Goal: Communication & Community: Participate in discussion

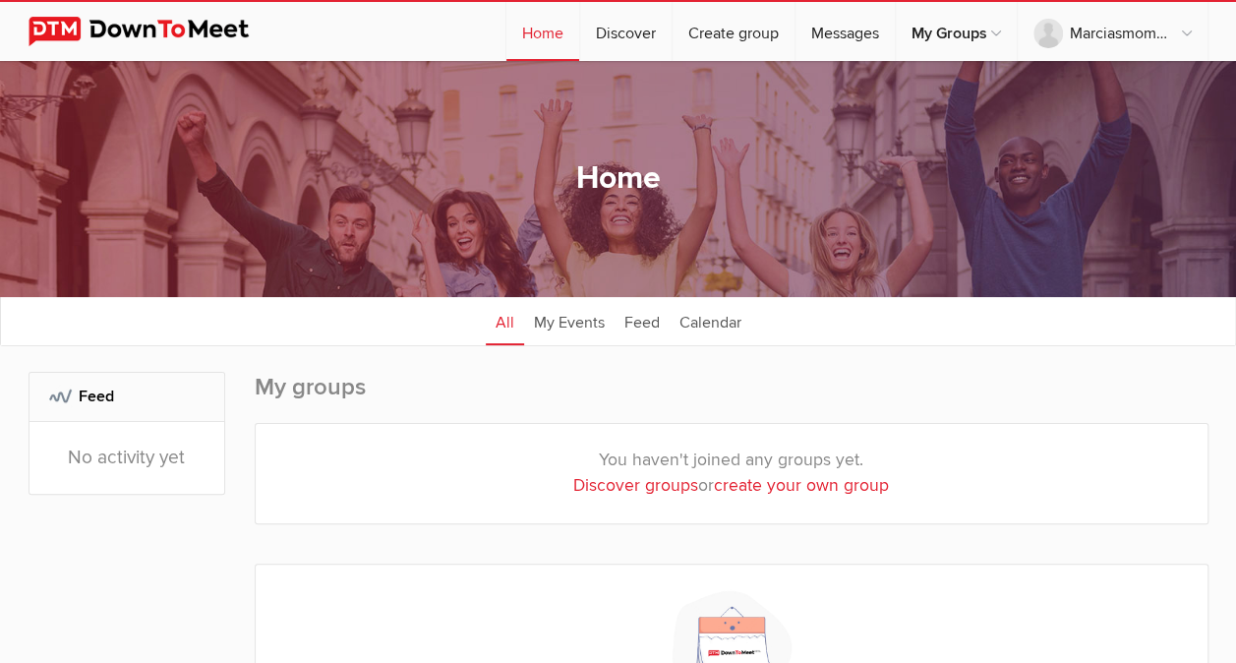
scroll to position [22, 0]
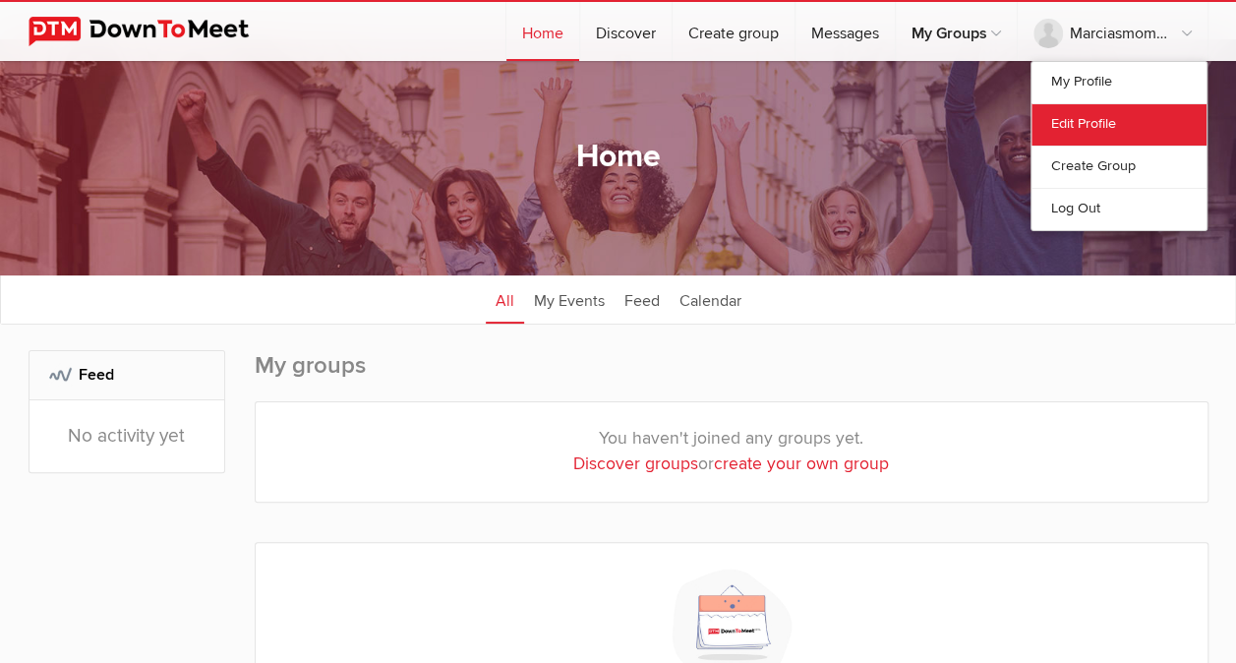
click at [1073, 118] on link "Edit Profile" at bounding box center [1118, 124] width 175 height 42
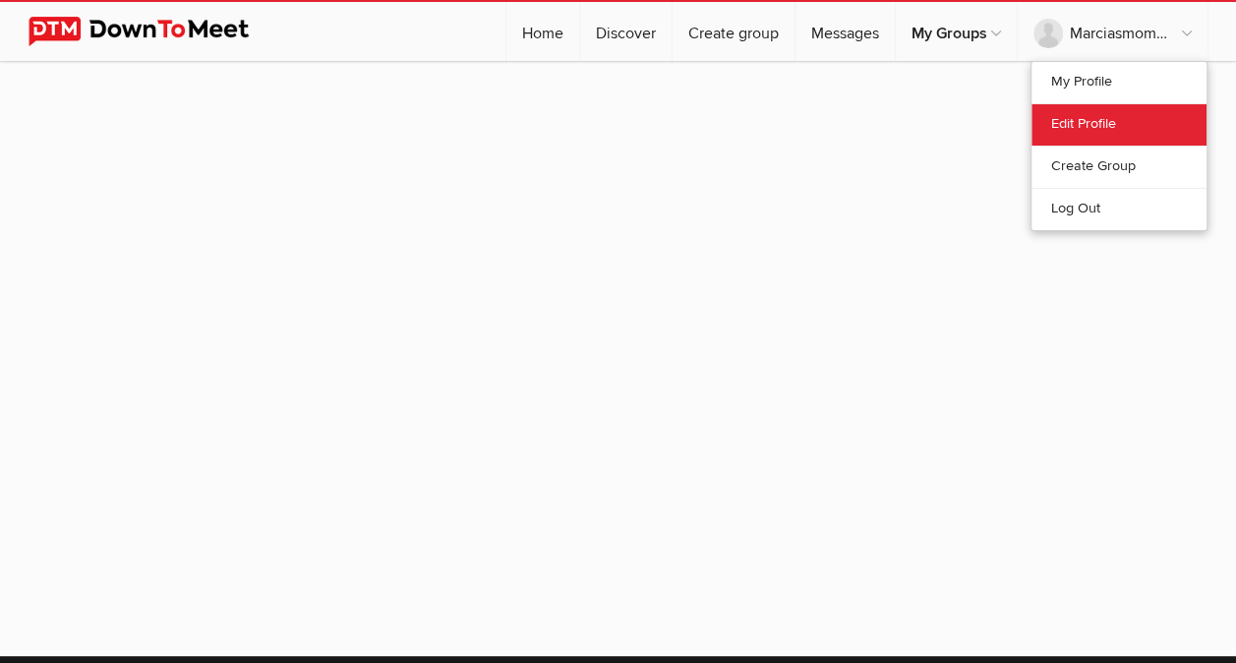
select select
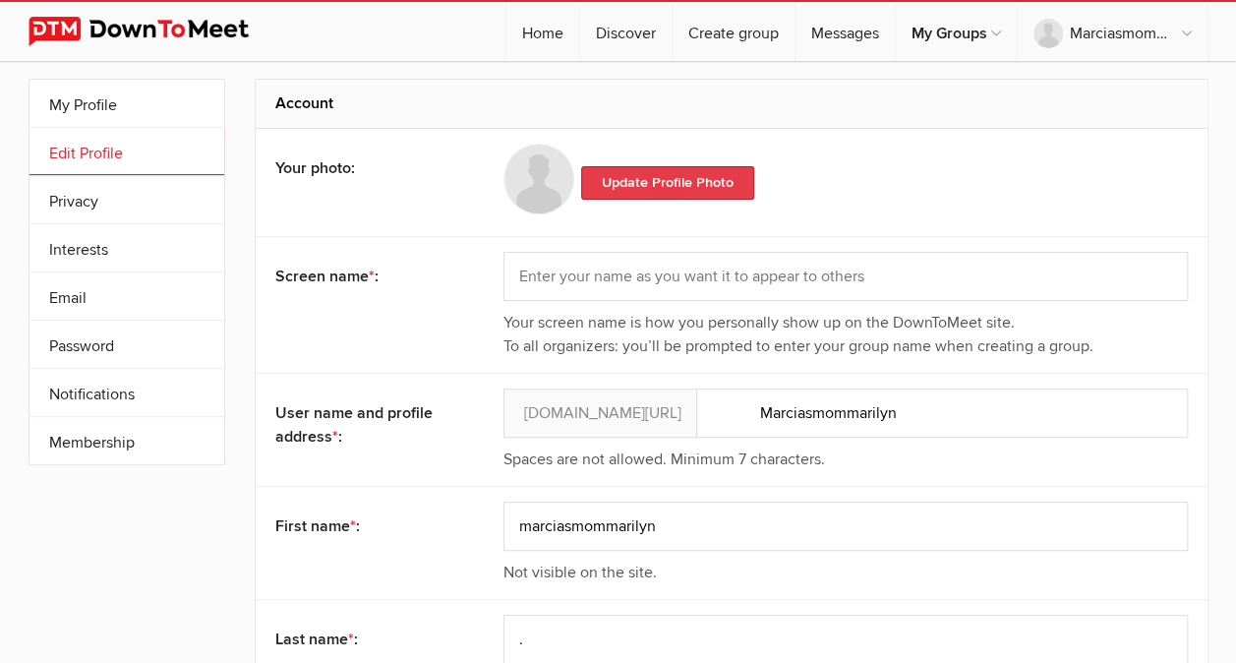
click at [641, 181] on link "Update Profile Photo" at bounding box center [667, 182] width 173 height 33
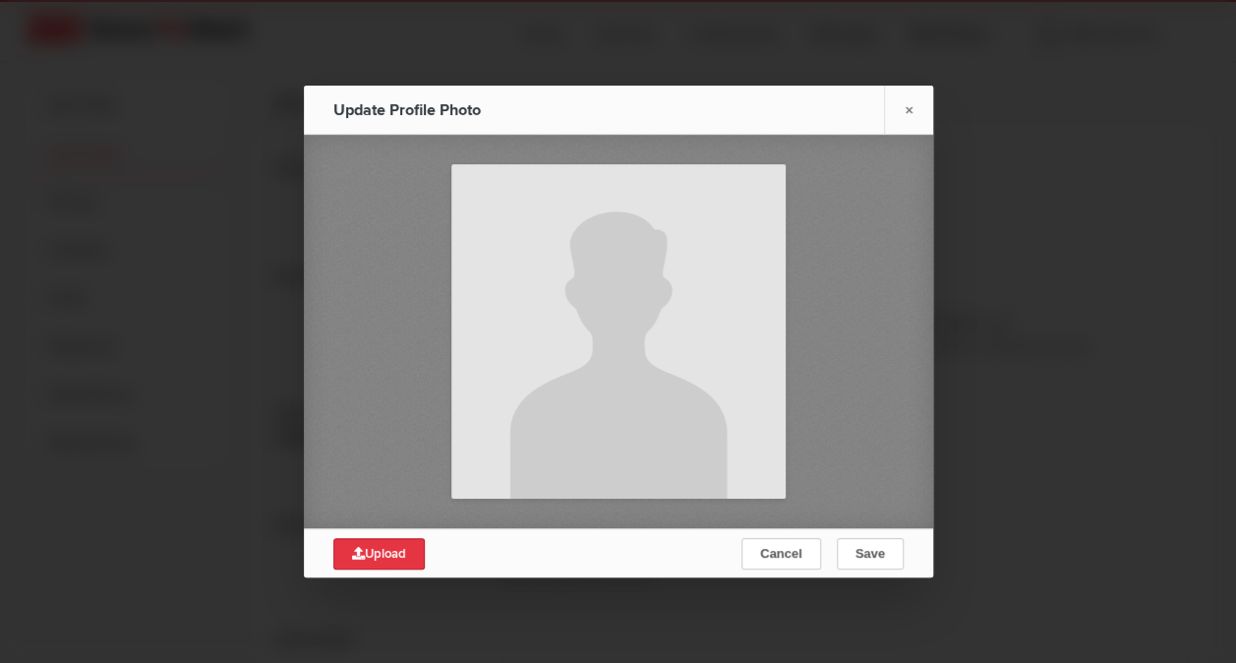
click at [399, 553] on span "Upload" at bounding box center [379, 554] width 54 height 16
type input "C:\fakepath\dewy peony.jpg"
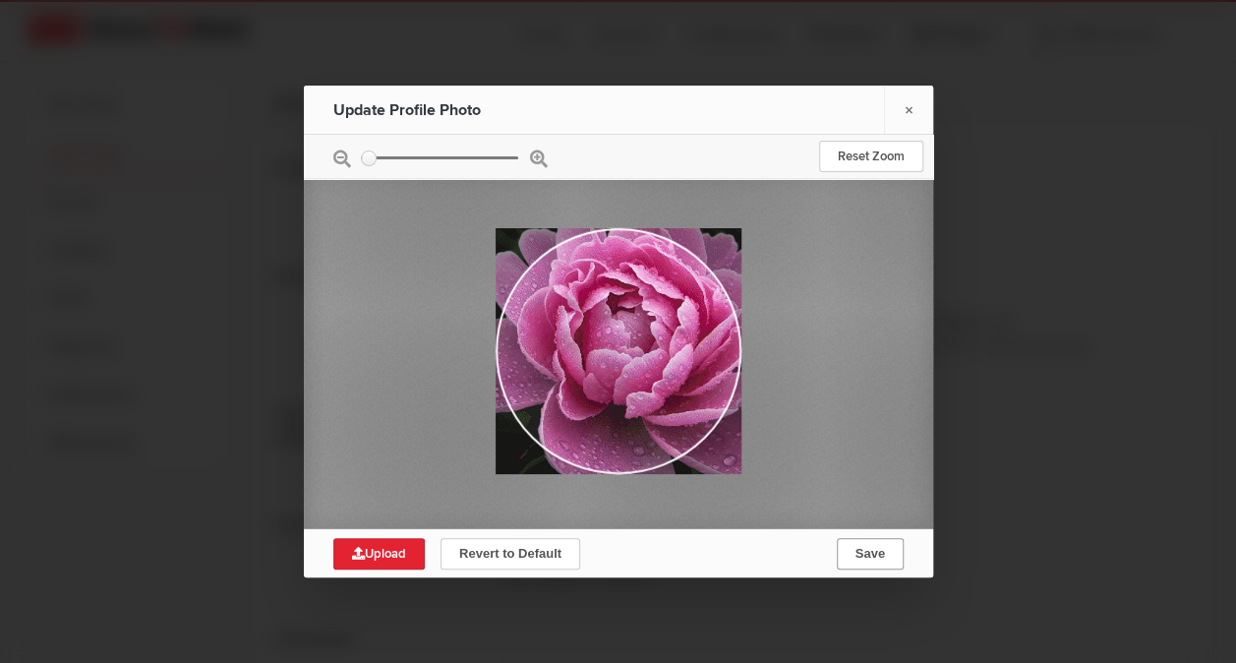
click at [863, 552] on span "Save" at bounding box center [868, 553] width 29 height 15
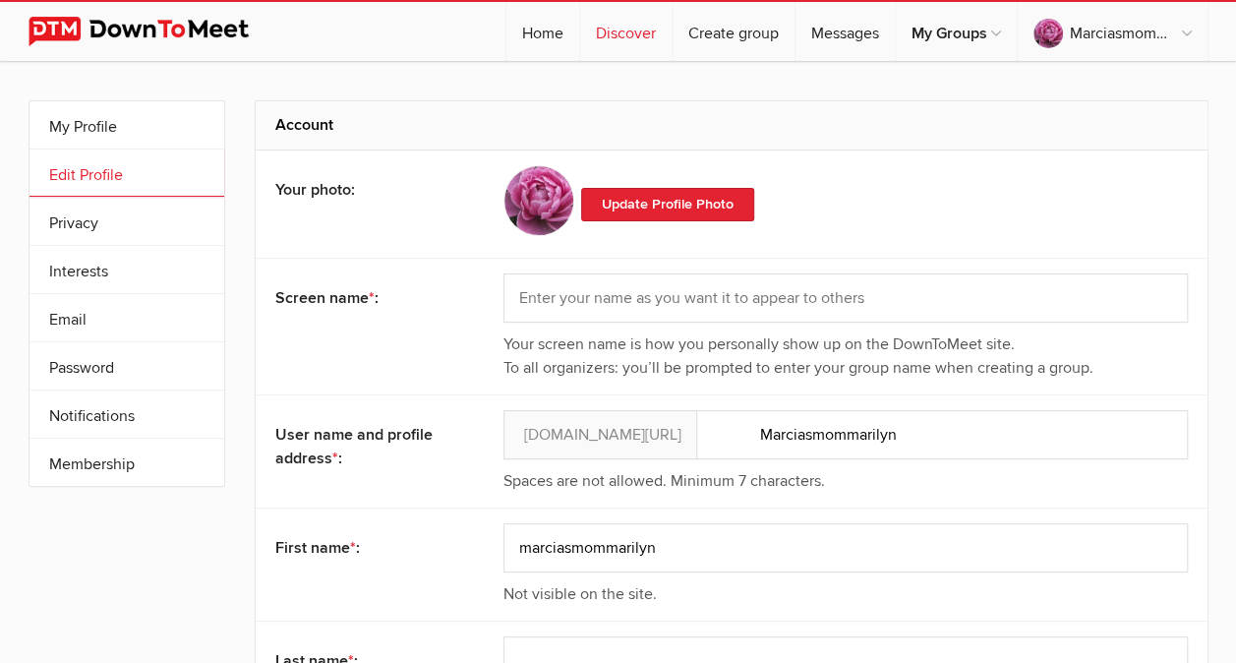
click at [630, 29] on link "Discover" at bounding box center [625, 31] width 91 height 59
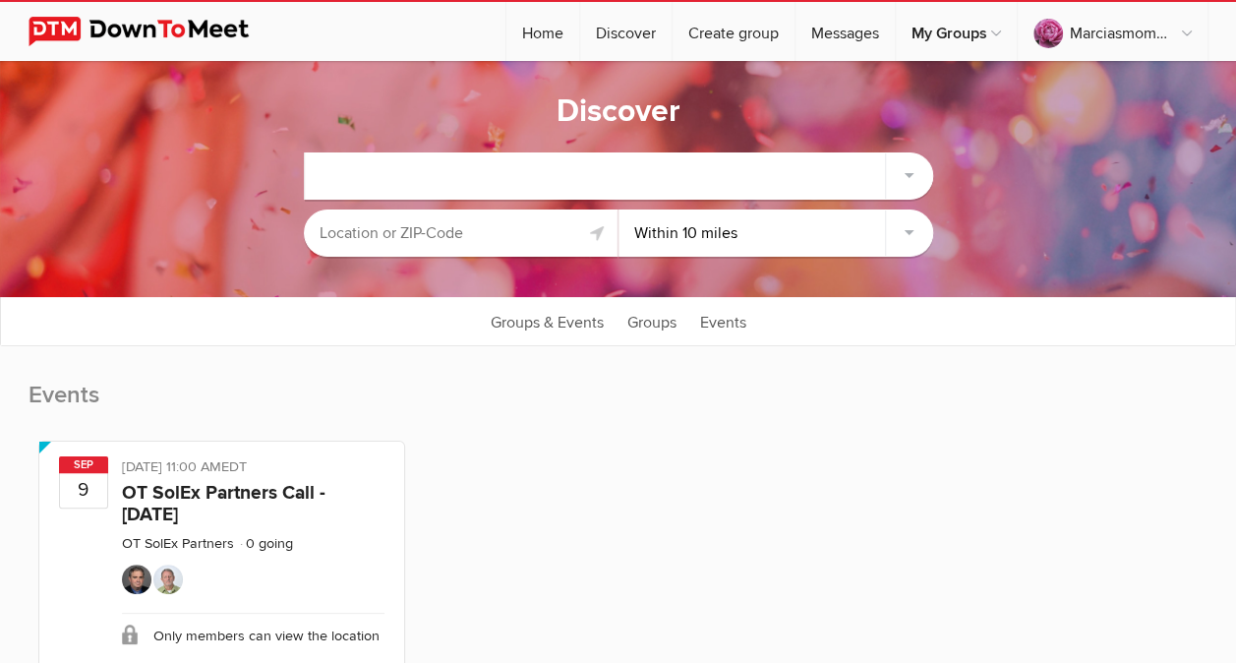
click at [521, 230] on input "text" at bounding box center [461, 232] width 315 height 47
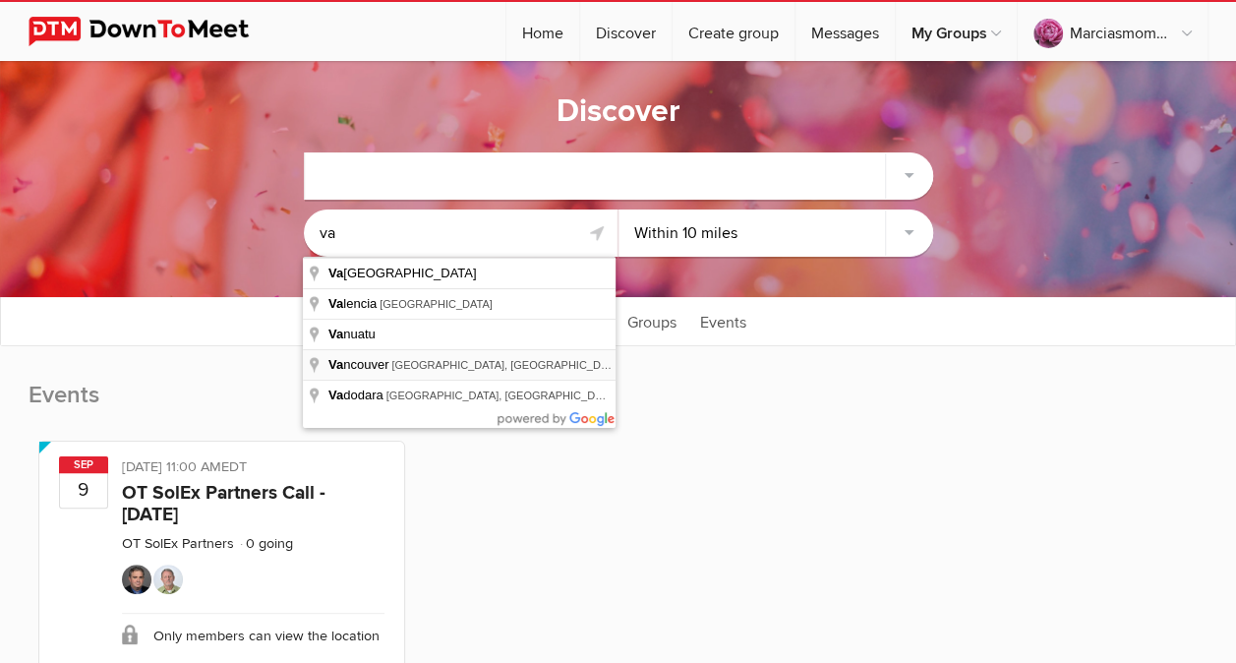
type input "[GEOGRAPHIC_DATA], [GEOGRAPHIC_DATA], [GEOGRAPHIC_DATA]"
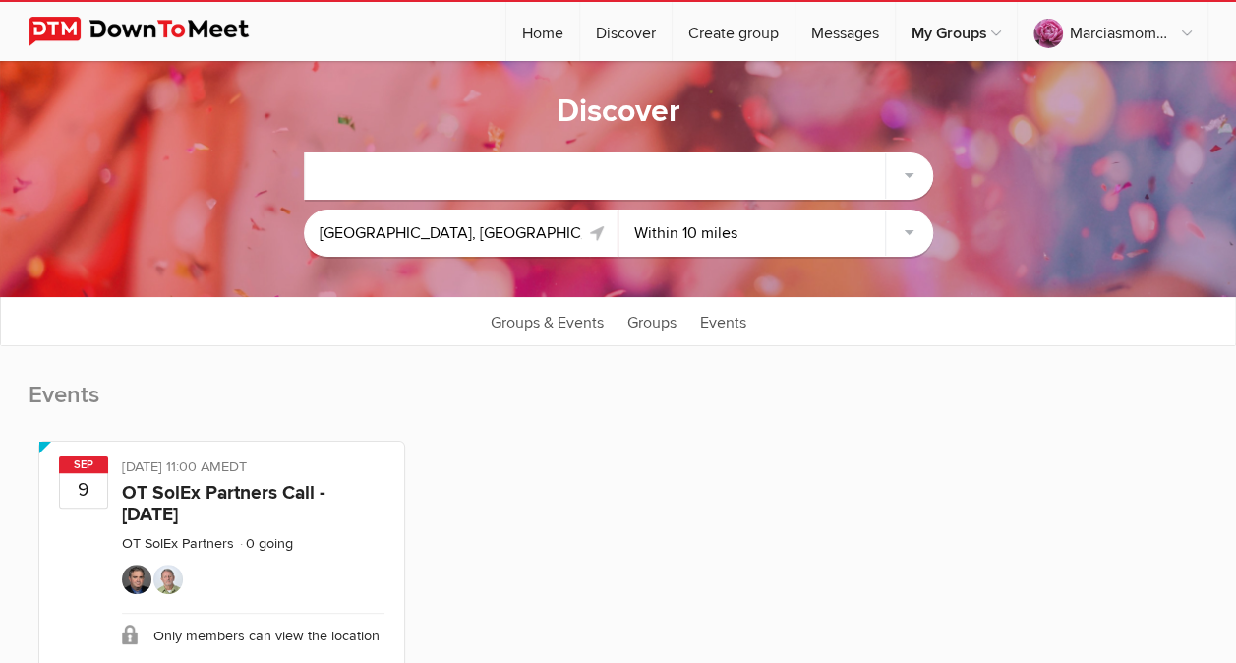
click at [595, 230] on link at bounding box center [598, 233] width 24 height 24
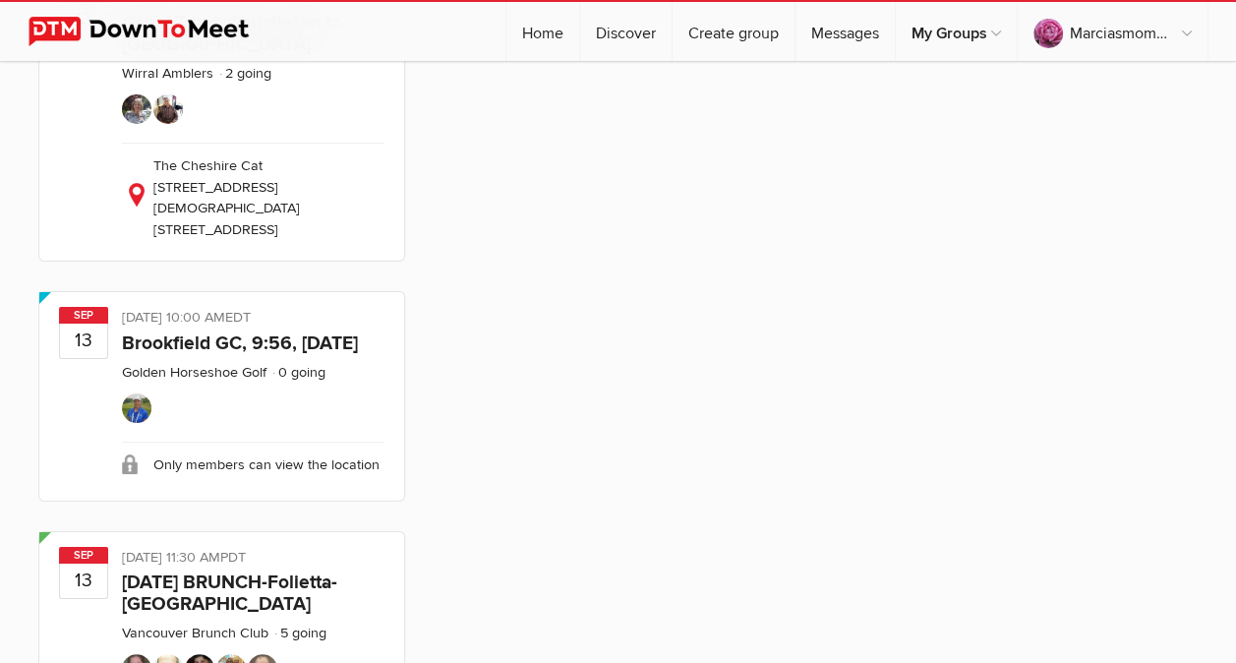
scroll to position [3528, 0]
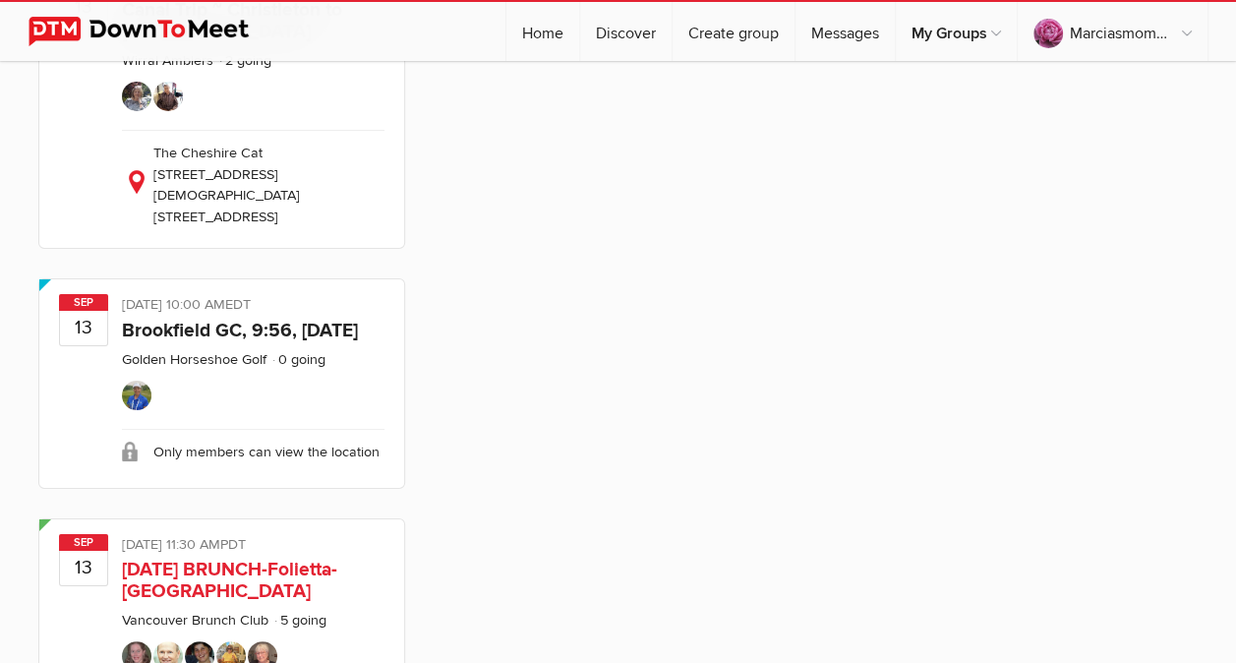
click at [268, 557] on link "[DATE] BRUNCH-Folietta-[GEOGRAPHIC_DATA]" at bounding box center [229, 579] width 215 height 45
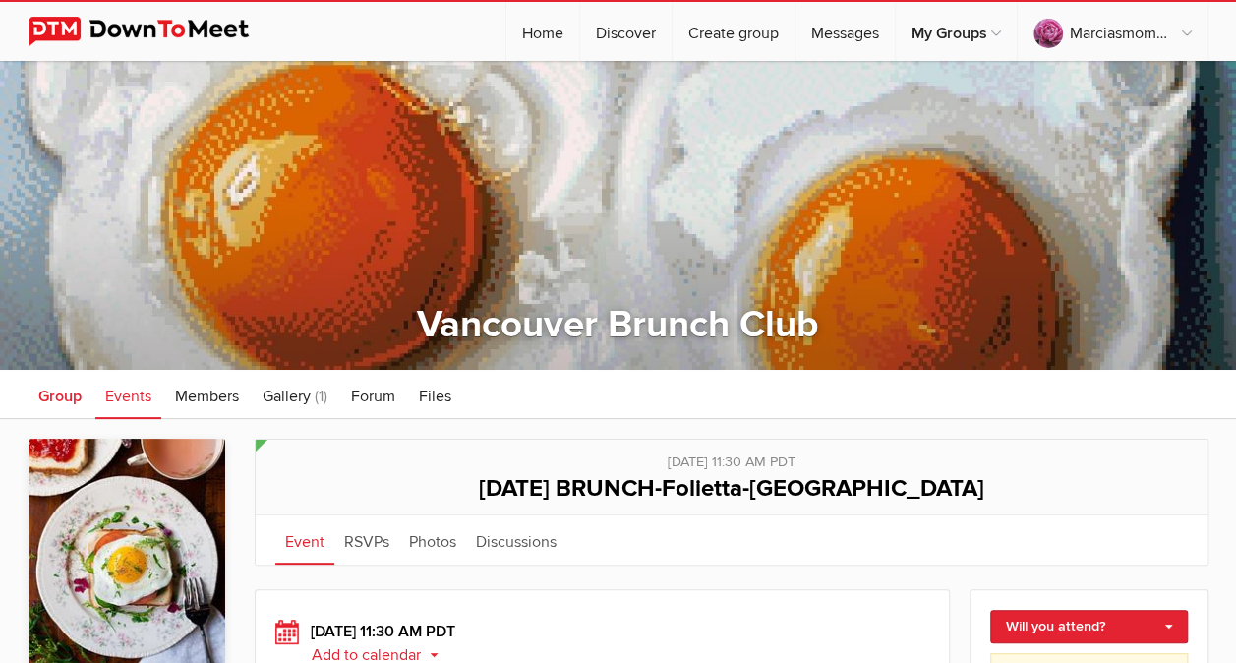
click at [67, 398] on span "Group" at bounding box center [59, 396] width 43 height 20
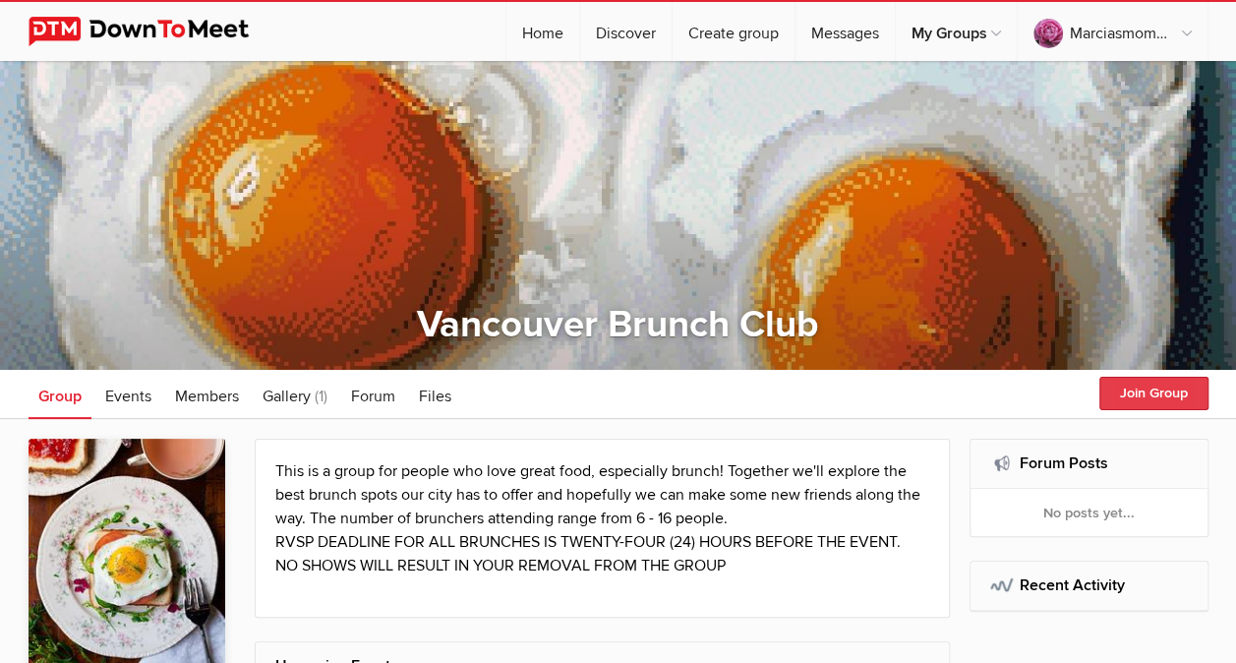
click at [1142, 393] on button "Join Group" at bounding box center [1153, 392] width 109 height 33
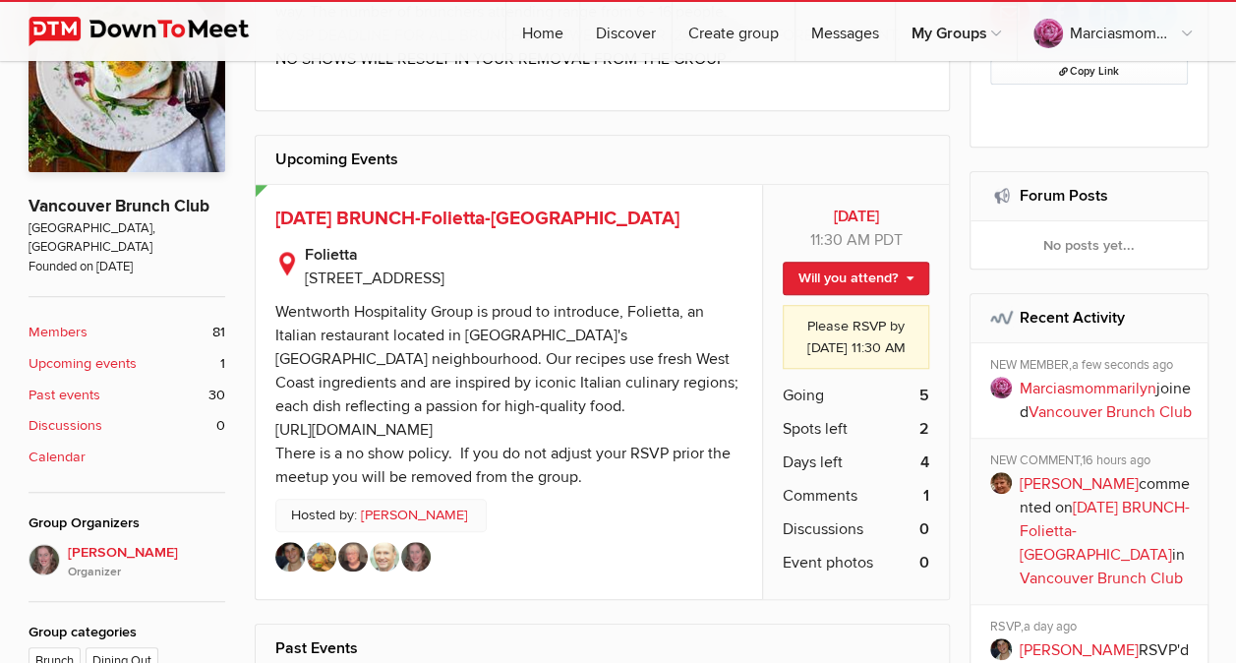
scroll to position [541, 0]
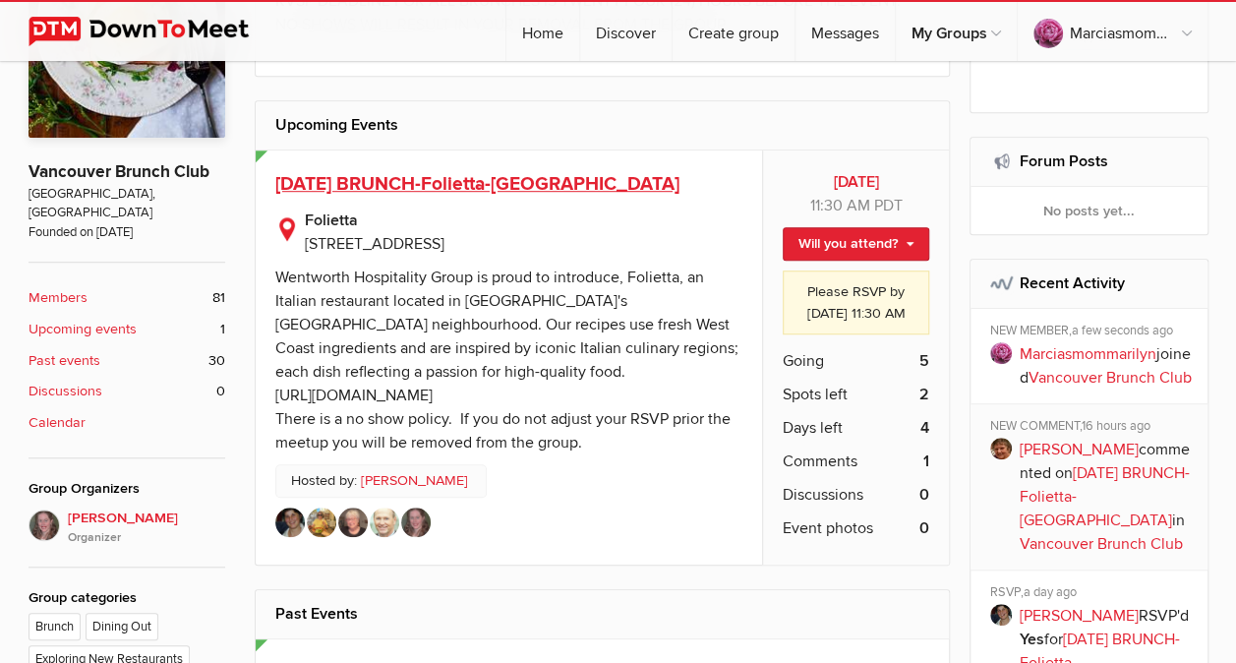
click at [547, 180] on span "[DATE] BRUNCH-Folietta-[GEOGRAPHIC_DATA]" at bounding box center [477, 184] width 404 height 24
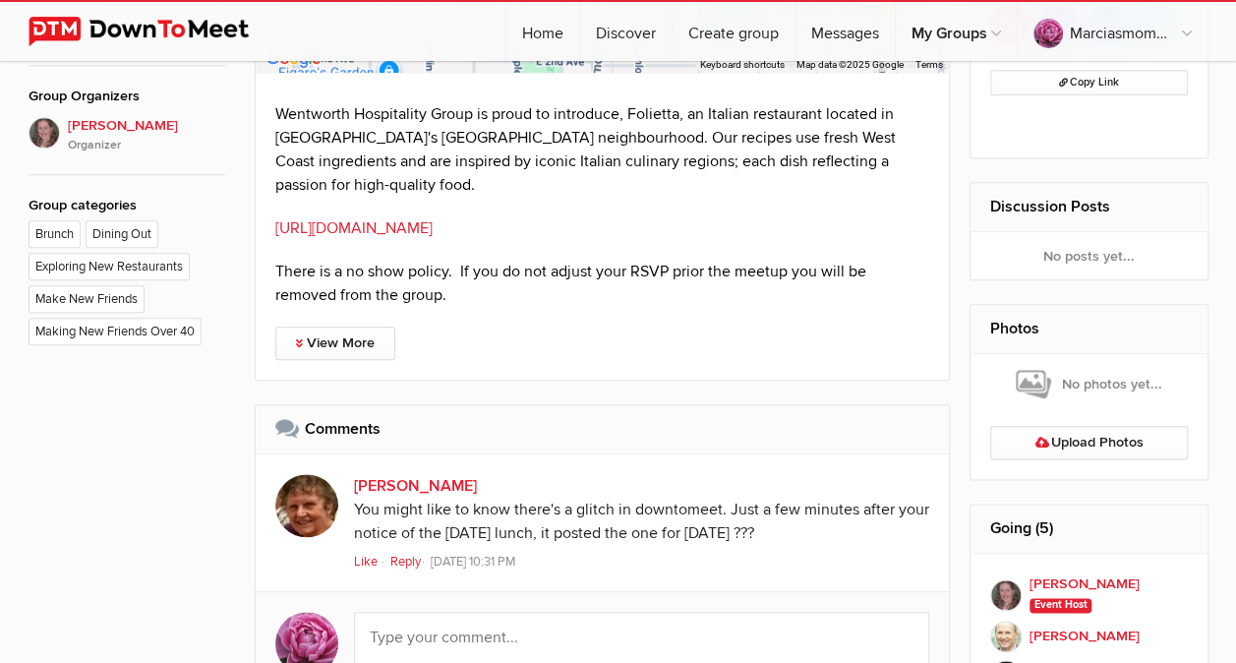
scroll to position [972, 0]
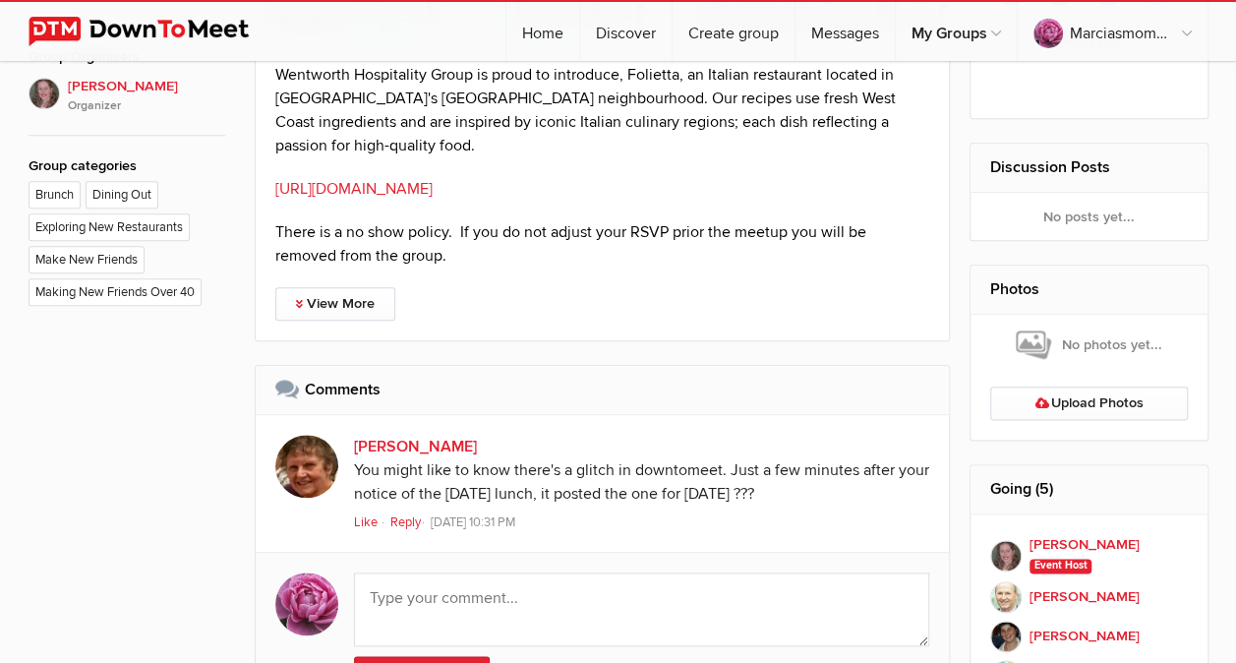
click at [400, 516] on link "Reply" at bounding box center [408, 522] width 37 height 16
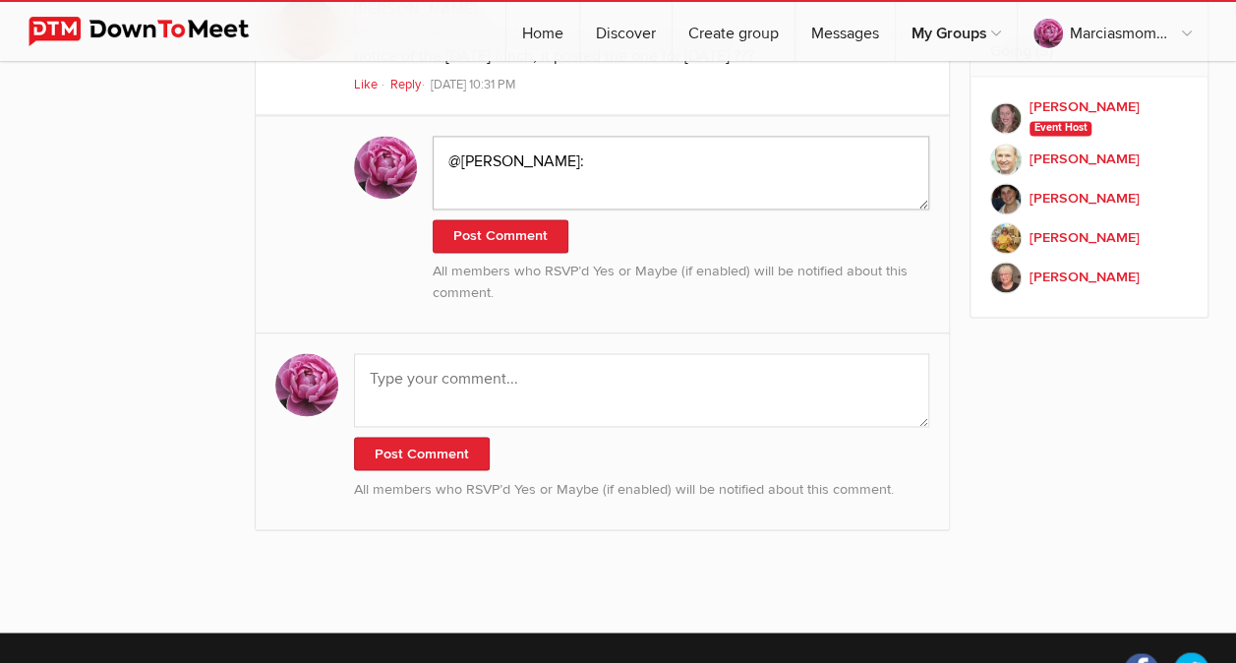
scroll to position [1403, 0]
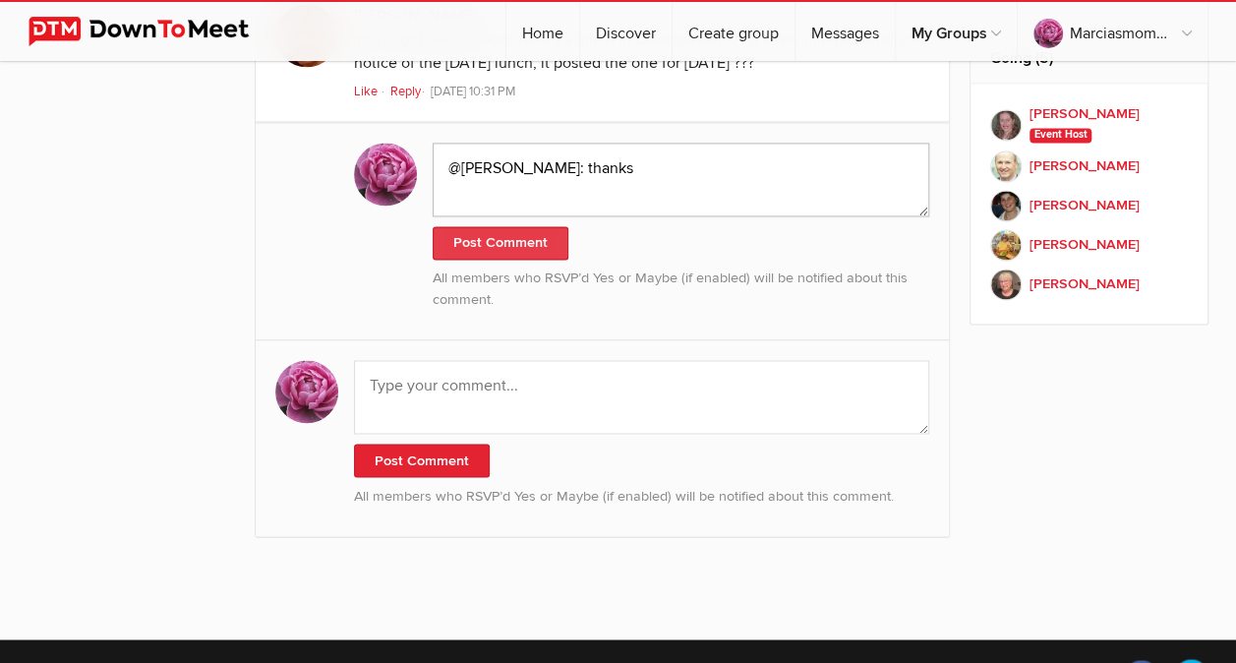
type textarea "@[PERSON_NAME]: thanks"
click at [501, 240] on button "Post Comment" at bounding box center [501, 242] width 136 height 33
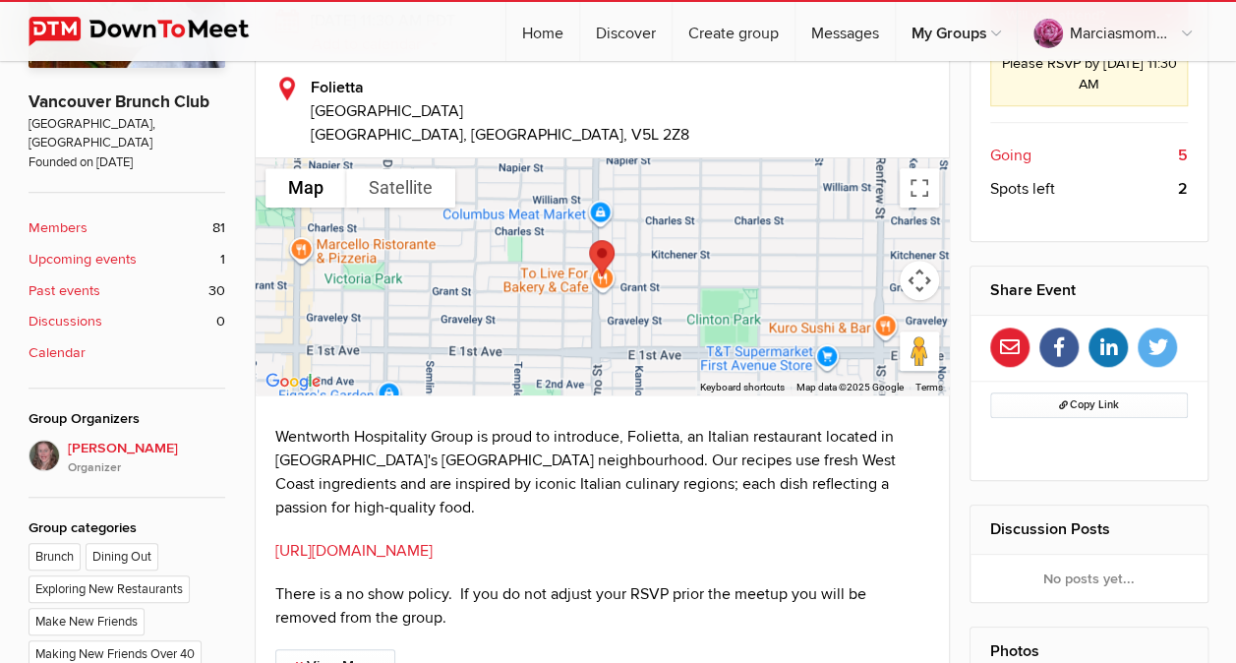
scroll to position [606, 0]
